Goal: Register for event/course

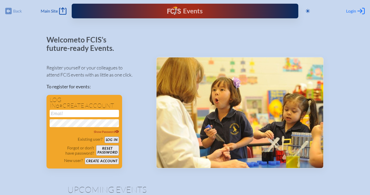
type input "[EMAIL_ADDRESS][DOMAIN_NAME]"
click at [351, 12] on span "Login" at bounding box center [351, 10] width 10 height 5
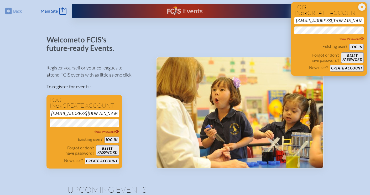
click at [356, 46] on button "Log in" at bounding box center [356, 47] width 14 height 7
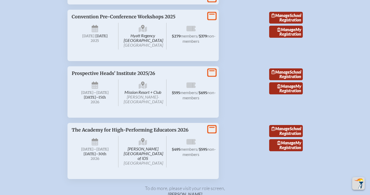
scroll to position [984, 0]
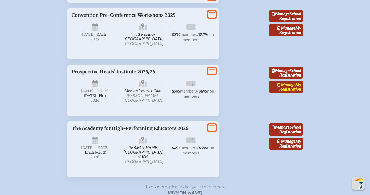
click at [288, 93] on link "Manage My Registration" at bounding box center [286, 87] width 34 height 12
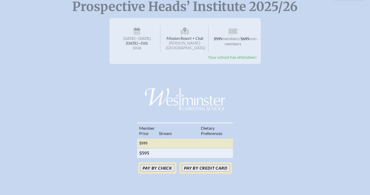
scroll to position [66, 0]
click at [198, 171] on button "Pay by Credit Card" at bounding box center [206, 167] width 48 height 7
